Goal: Find specific page/section: Find specific page/section

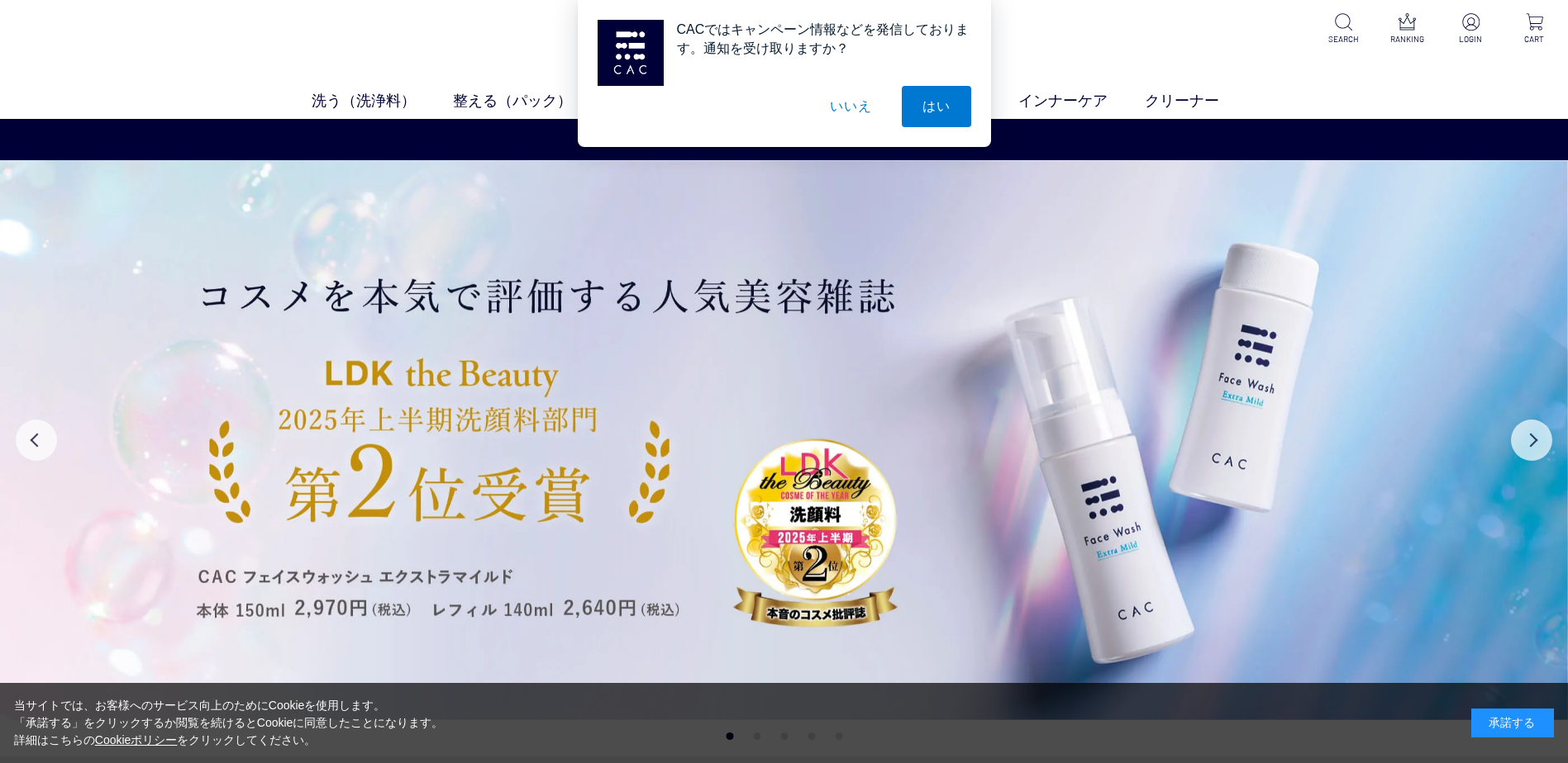
click at [859, 113] on button "いいえ" at bounding box center [851, 106] width 83 height 41
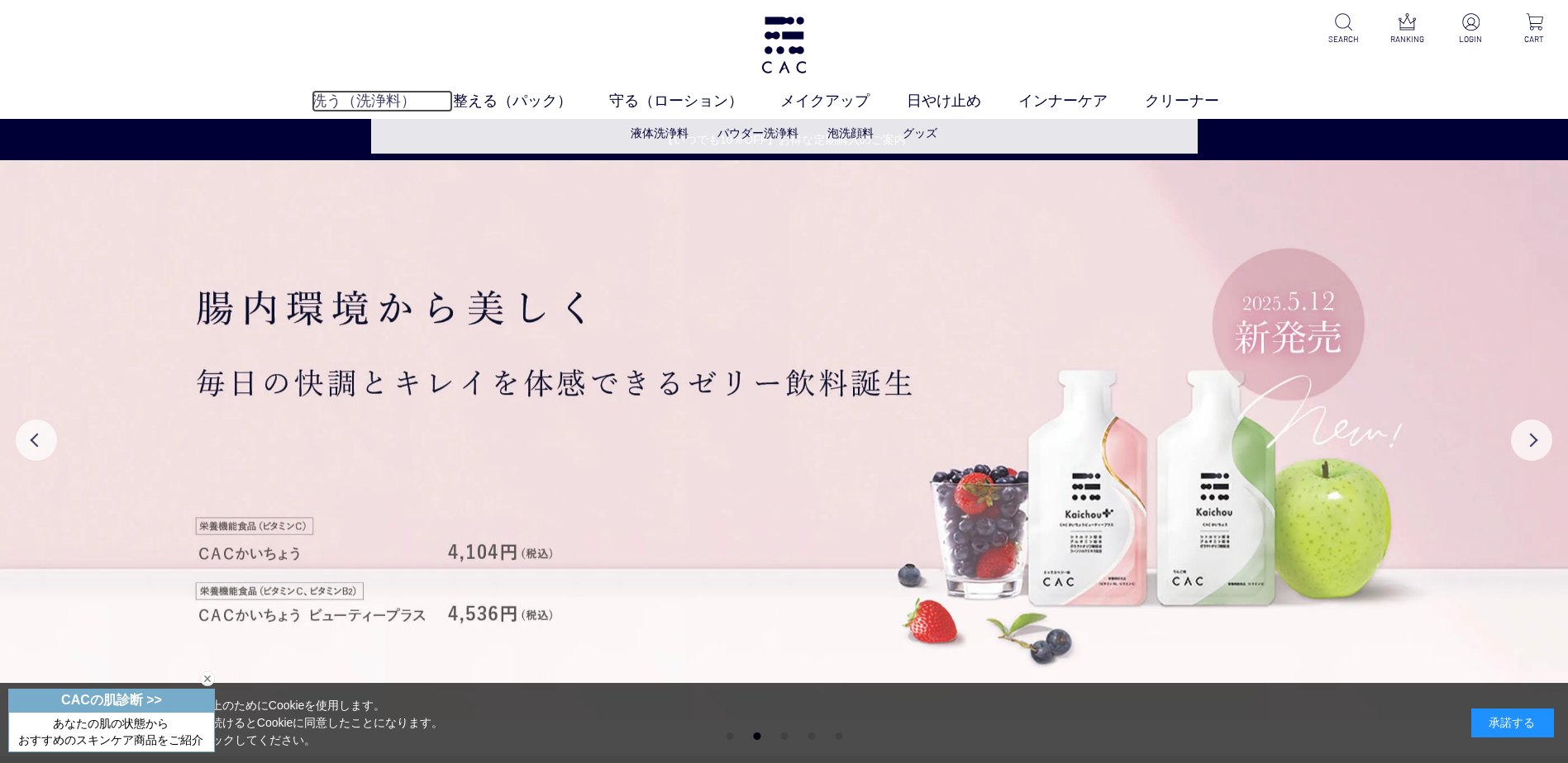
click at [374, 97] on link "洗う（洗浄料）" at bounding box center [381, 100] width 141 height 23
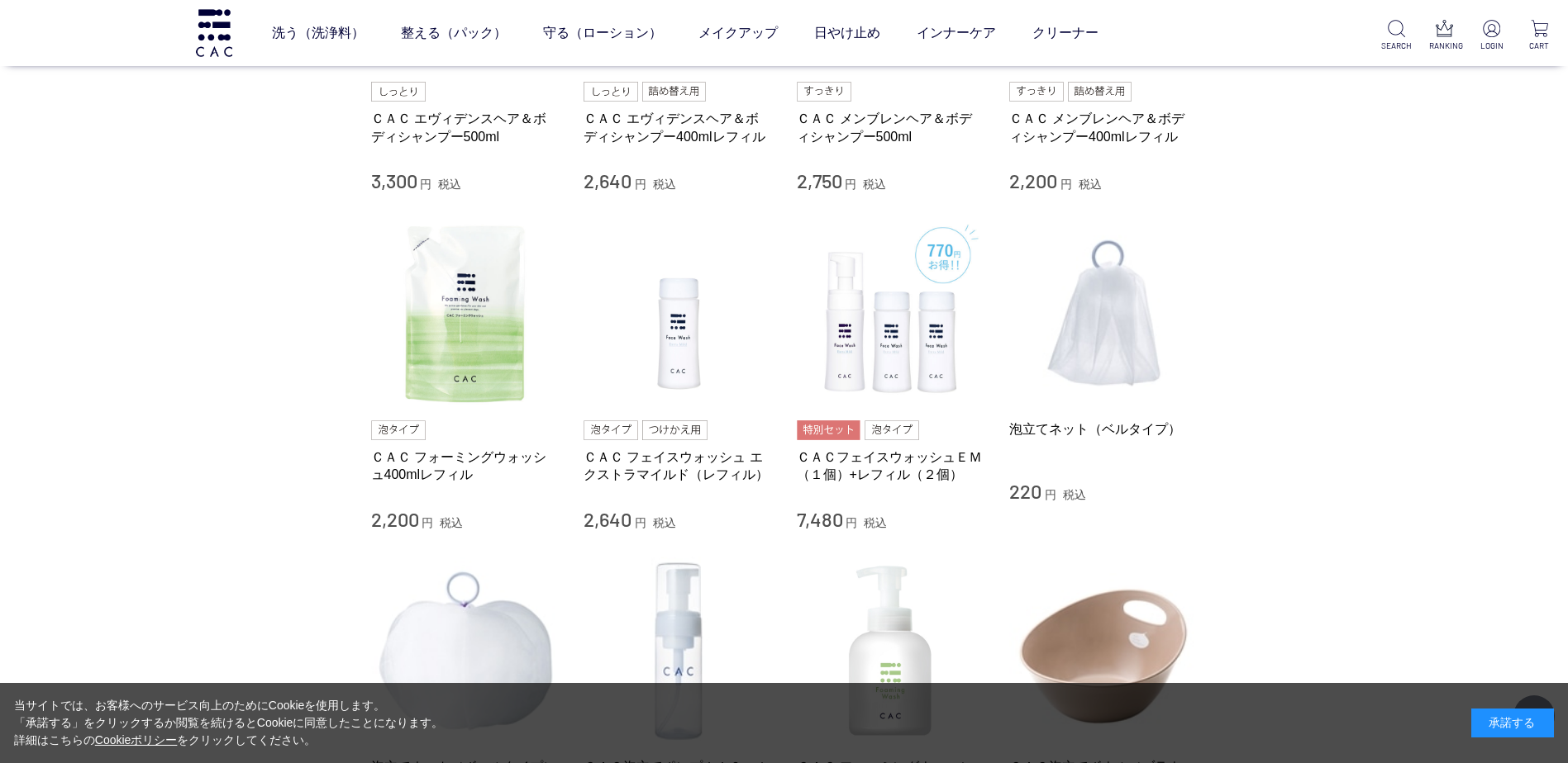
scroll to position [1558, 0]
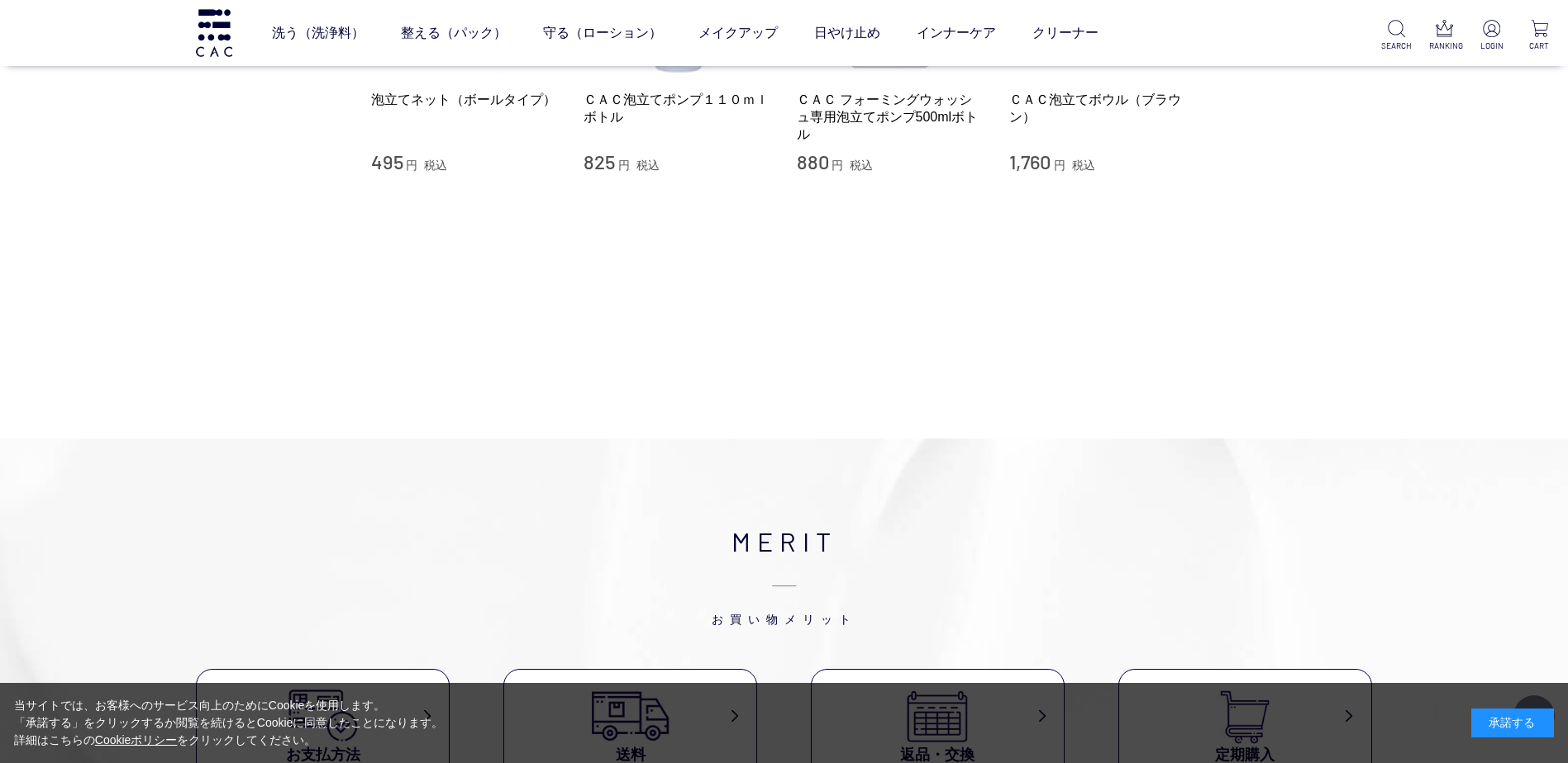
drag, startPoint x: 1549, startPoint y: 449, endPoint x: 1484, endPoint y: 419, distance: 71.6
click at [1517, 436] on div "洗う（洗浄料） 液体洗浄料 パウダー洗浄料 泡洗顔料 グッズ 整える（パック） フェイスパック ヘアパック 守る（ローション） 保湿化粧水 柔軟化粧水 美容液…" at bounding box center [784, 303] width 1568 height 3724
